Goal: Task Accomplishment & Management: Complete application form

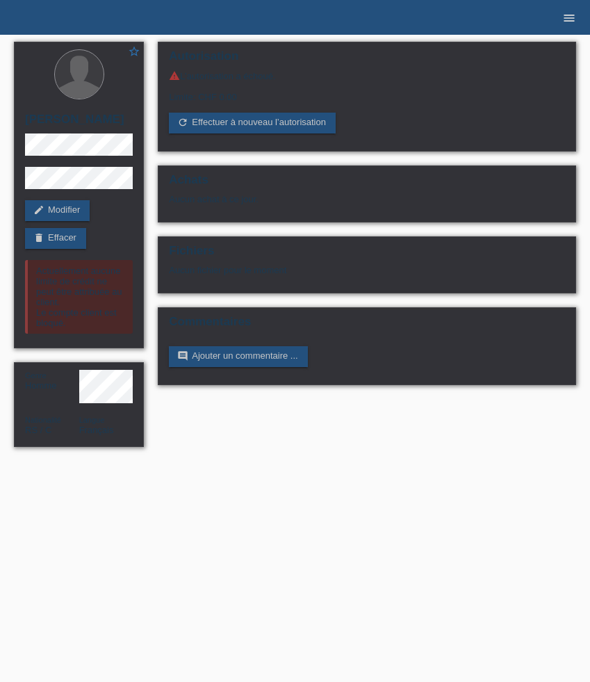
click at [571, 17] on icon "menu" at bounding box center [569, 18] width 14 height 14
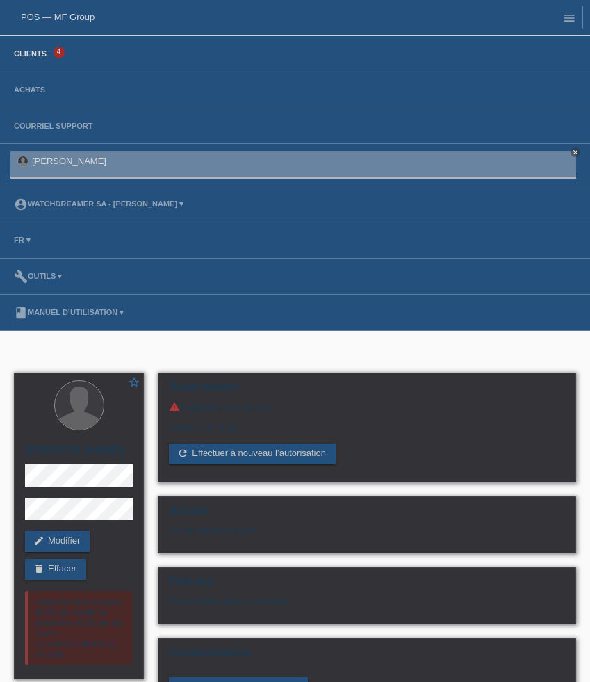
click at [43, 55] on link "Clients" at bounding box center [30, 53] width 47 height 8
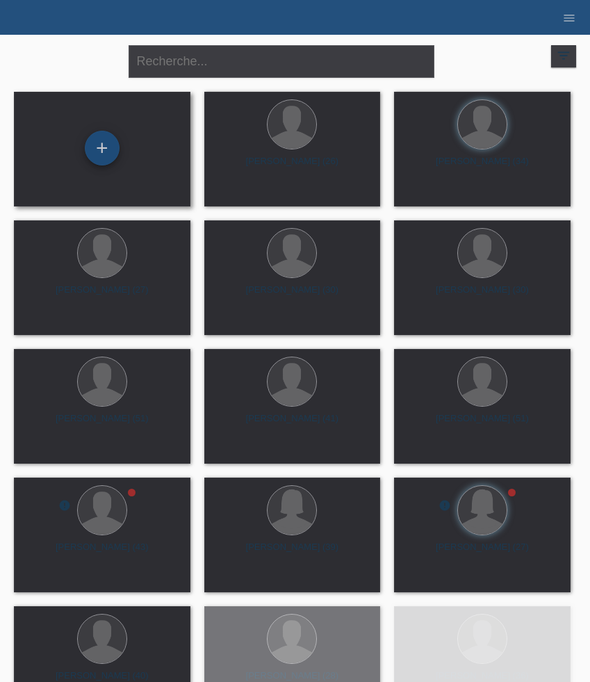
click at [104, 148] on div "+" at bounding box center [102, 148] width 35 height 35
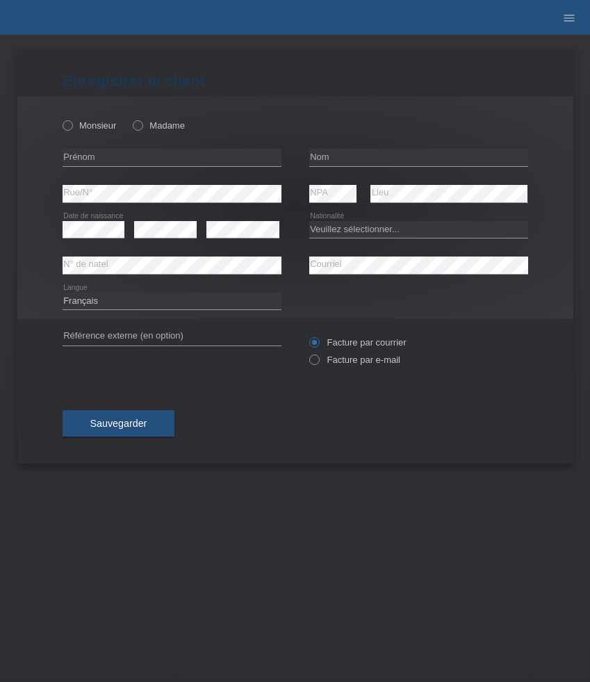
click at [155, 133] on div "Monsieur Madame" at bounding box center [172, 125] width 219 height 29
click at [157, 127] on label "Madame" at bounding box center [159, 125] width 52 height 10
click at [142, 127] on input "Madame" at bounding box center [137, 124] width 9 height 9
radio input "true"
click at [122, 158] on input "text" at bounding box center [172, 157] width 219 height 17
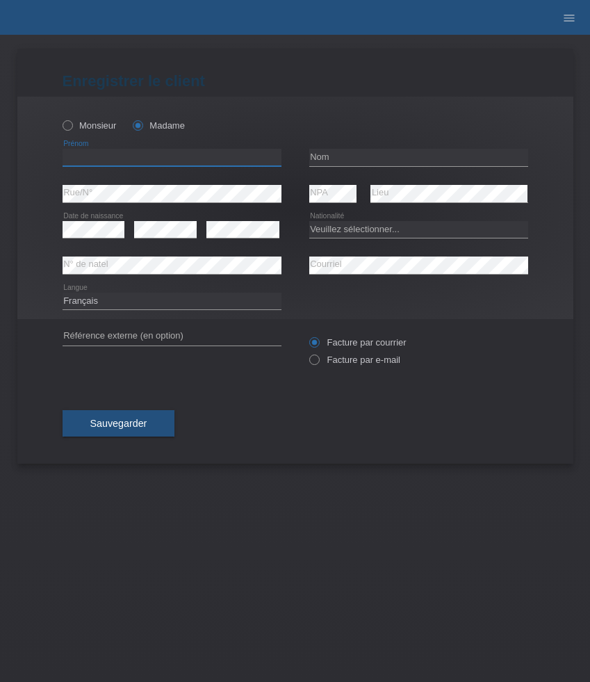
click at [122, 158] on input "text" at bounding box center [172, 157] width 219 height 17
paste input "Somayeh"
type input "Somayeh"
click at [398, 158] on input "text" at bounding box center [418, 157] width 219 height 17
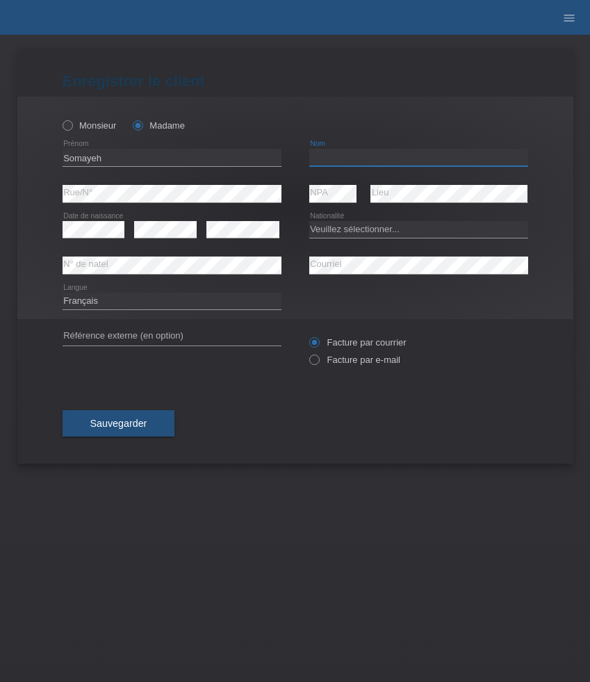
paste input "Rassoul Panahy"
type input "Rassoul Panahy"
click at [346, 231] on select "Veuillez sélectionner... Suisse Allemagne Autriche Liechtenstein ------------ A…" at bounding box center [418, 229] width 219 height 17
click at [344, 227] on select "Veuillez sélectionner... Suisse Allemagne Autriche Liechtenstein ------------ A…" at bounding box center [418, 229] width 219 height 17
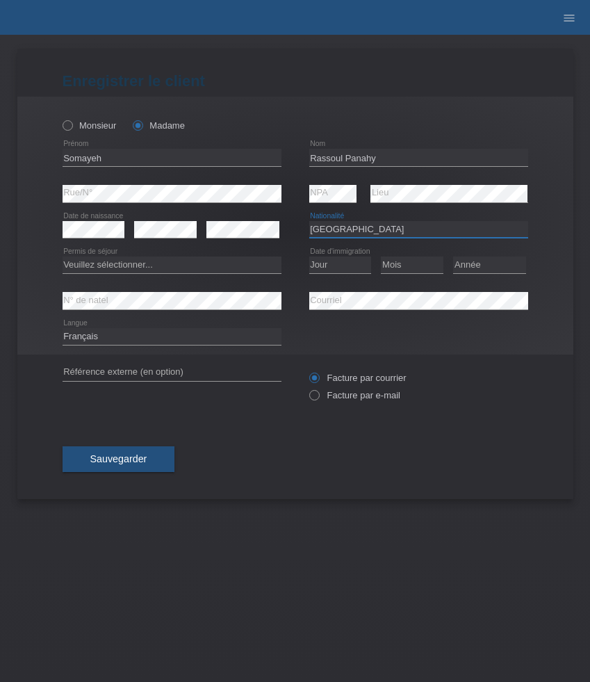
click at [346, 234] on select "Veuillez sélectionner... Suisse Allemagne Autriche Liechtenstein ------------ A…" at bounding box center [418, 229] width 219 height 17
select select "IR"
click at [309, 221] on select "Veuillez sélectionner... Suisse Allemagne Autriche Liechtenstein ------------ A…" at bounding box center [418, 229] width 219 height 17
click at [198, 265] on select "Veuillez sélectionner... C B B - Statut de réfugié Autre" at bounding box center [172, 265] width 219 height 17
select select "C"
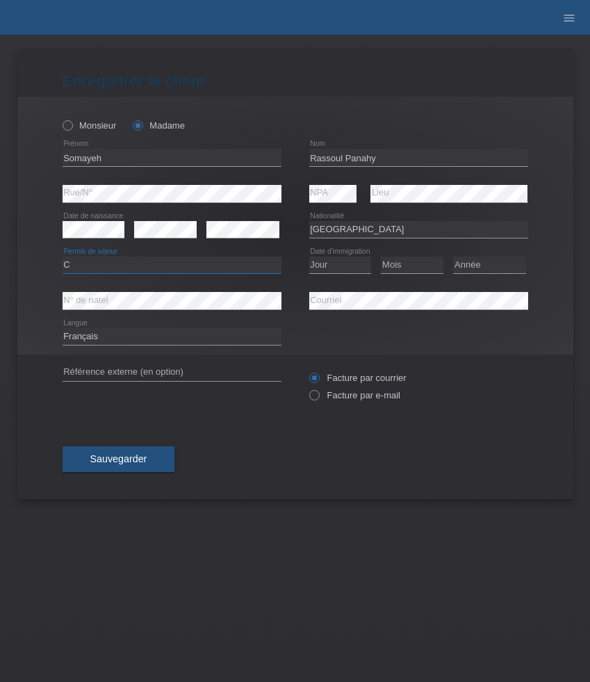
click at [63, 257] on select "Veuillez sélectionner... C B B - Statut de réfugié Autre" at bounding box center [172, 265] width 219 height 17
click at [340, 261] on select "Jour 01 02 03 04 05 06 07 08 09 10 11" at bounding box center [340, 265] width 63 height 17
select select "03"
click at [309, 257] on select "Jour 01 02 03 04 05 06 07 08 09 10 11" at bounding box center [340, 265] width 63 height 17
click at [422, 266] on select "Mois 01 02 03 04 05 06 07 08 09 10 11" at bounding box center [412, 265] width 63 height 17
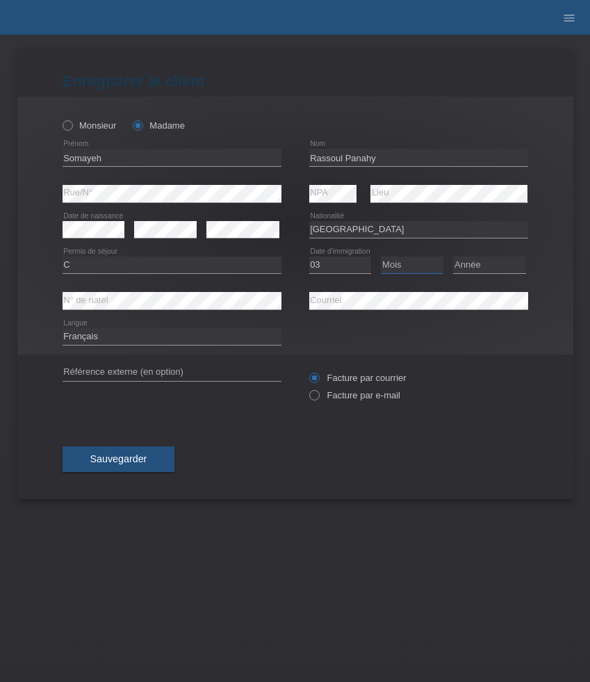
select select "07"
click at [381, 257] on select "Mois 01 02 03 04 05 06 07 08 09 10 11" at bounding box center [412, 265] width 63 height 17
click at [483, 269] on select "Année 2025 2024 2023 2022 2021 2020 2019 2018 2017 2016 2015 2014 2013 2012 201…" at bounding box center [489, 265] width 73 height 17
select select "1985"
click at [453, 257] on select "Année 2025 2024 2023 2022 2021 2020 2019 2018 2017 2016 2015 2014 2013 2012 201…" at bounding box center [489, 265] width 73 height 17
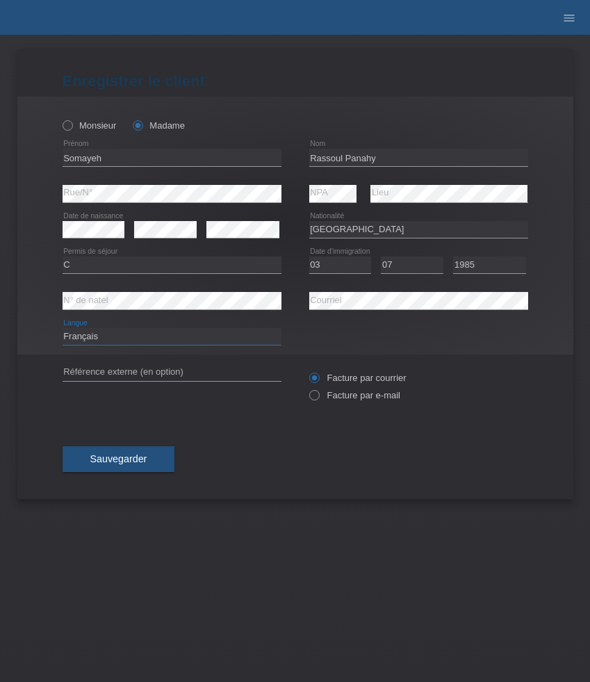
click at [104, 340] on select "Deutsch Français Italiano English" at bounding box center [172, 336] width 219 height 17
click at [358, 396] on label "Facture par e-mail" at bounding box center [354, 395] width 91 height 10
click at [318, 396] on input "Facture par e-mail" at bounding box center [313, 398] width 9 height 17
radio input "true"
click at [137, 462] on span "Sauvegarder" at bounding box center [118, 458] width 57 height 11
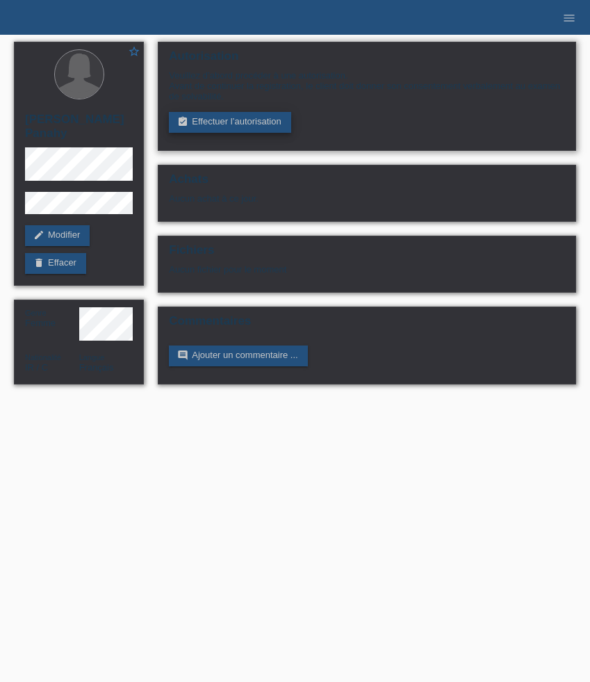
click at [216, 123] on link "assignment_turned_in Effectuer l’autorisation" at bounding box center [230, 122] width 122 height 21
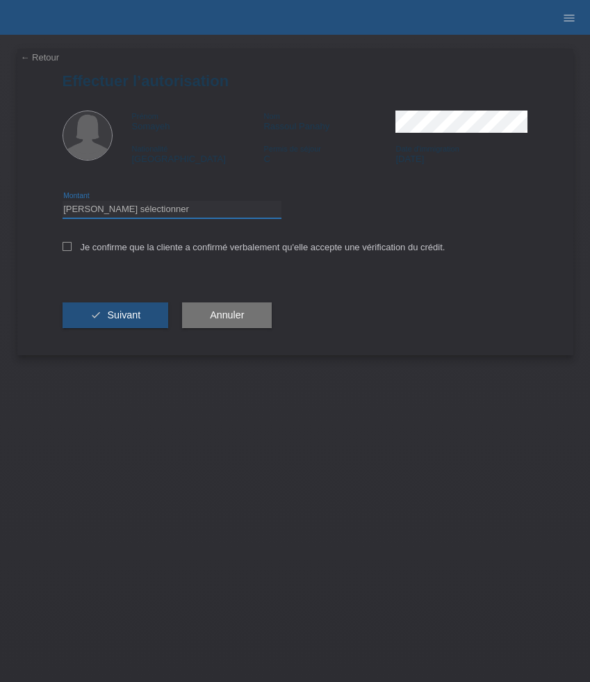
click at [181, 213] on select "Veuillez sélectionner CHF 1.00 - CHF 499.00 CHF 500.00 - CHF 1'999.00 CHF 2'000…" at bounding box center [172, 209] width 219 height 17
select select "3"
click at [63, 203] on select "Veuillez sélectionner CHF 1.00 - CHF 499.00 CHF 500.00 - CHF 1'999.00 CHF 2'000…" at bounding box center [172, 209] width 219 height 17
click at [179, 252] on label "Je confirme que la cliente a confirmé verbalement qu'elle accepte une vérificat…" at bounding box center [254, 247] width 383 height 10
click at [72, 251] on input "Je confirme que la cliente a confirmé verbalement qu'elle accepte une vérificat…" at bounding box center [67, 246] width 9 height 9
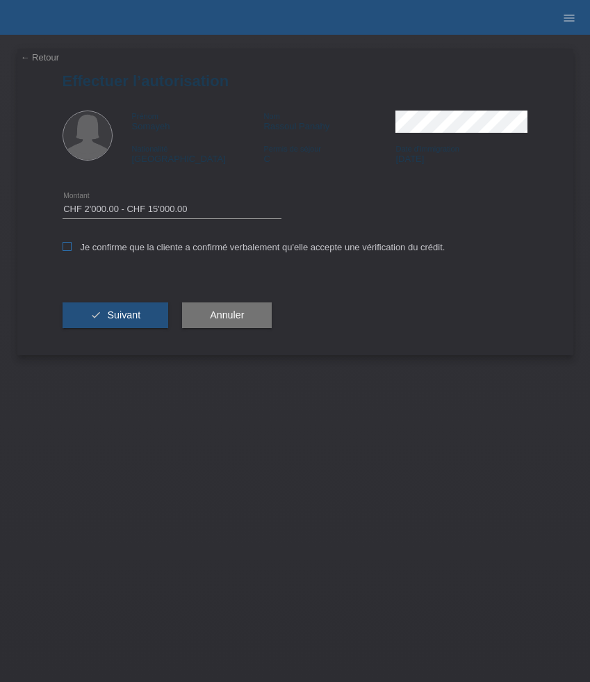
checkbox input "true"
click at [138, 315] on span "Suivant" at bounding box center [123, 314] width 33 height 11
